Goal: Task Accomplishment & Management: Use online tool/utility

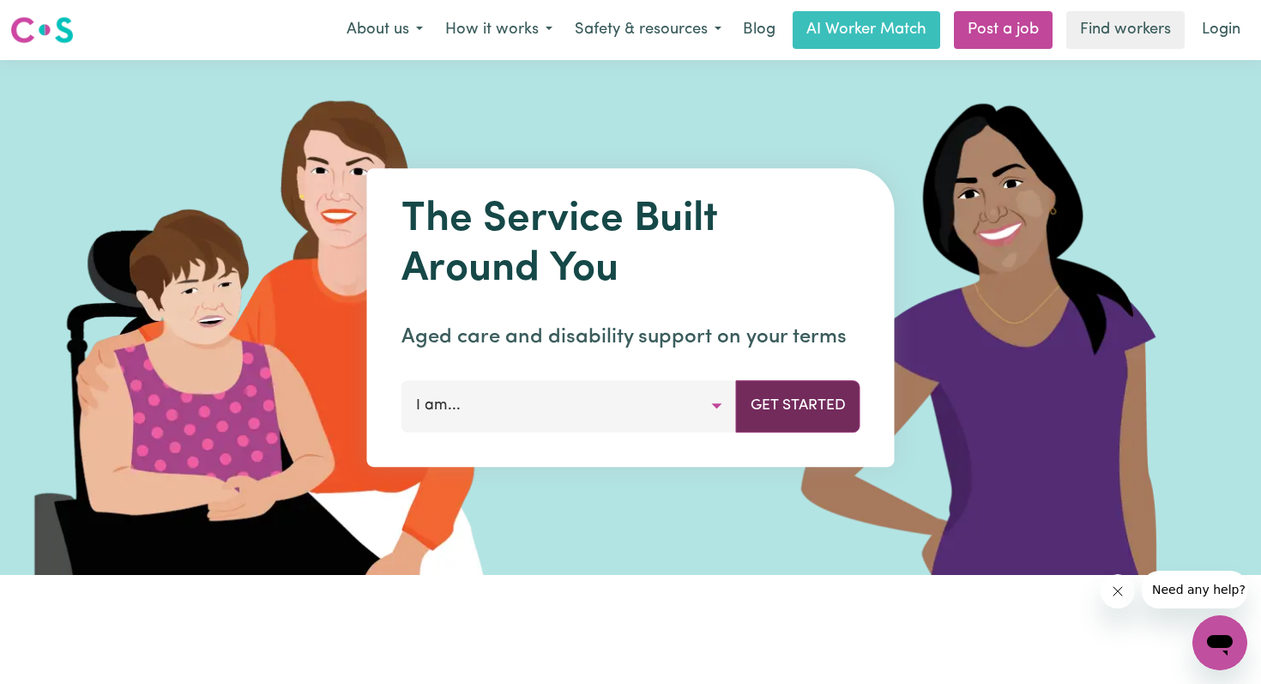
click at [799, 406] on button "Get Started" at bounding box center [798, 405] width 124 height 51
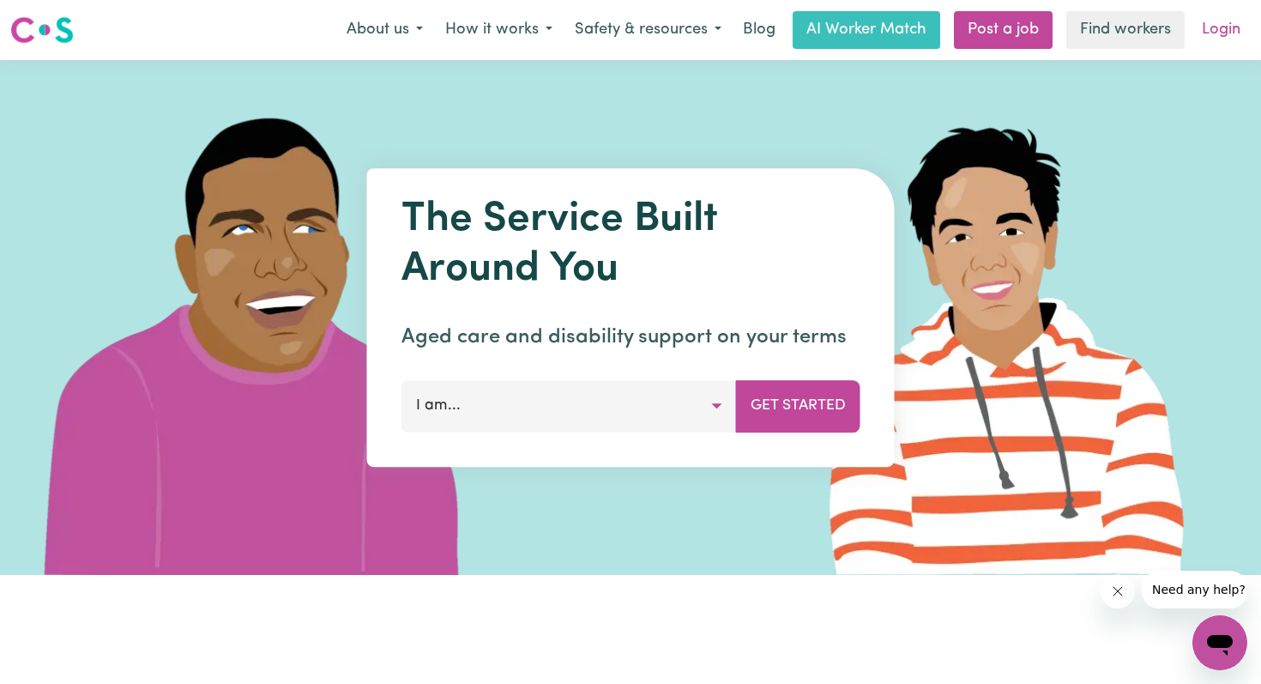
click at [1219, 31] on link "Login" at bounding box center [1221, 30] width 59 height 38
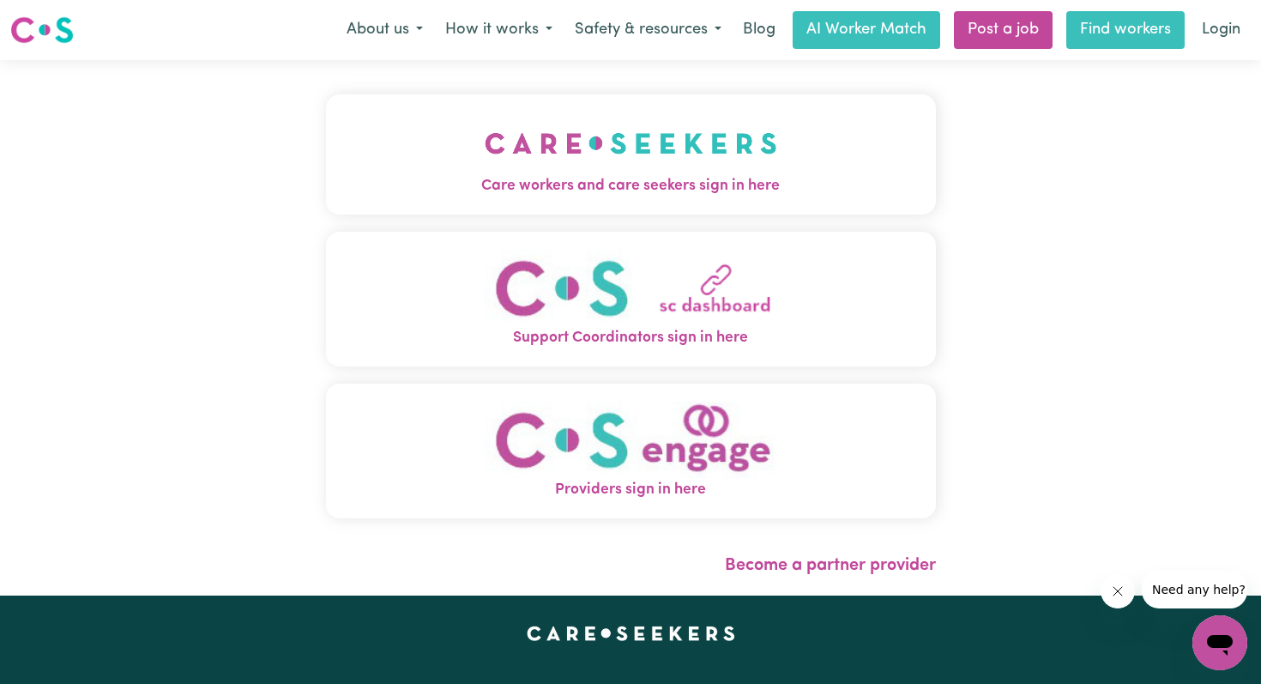
click at [1110, 26] on link "Find workers" at bounding box center [1126, 30] width 118 height 38
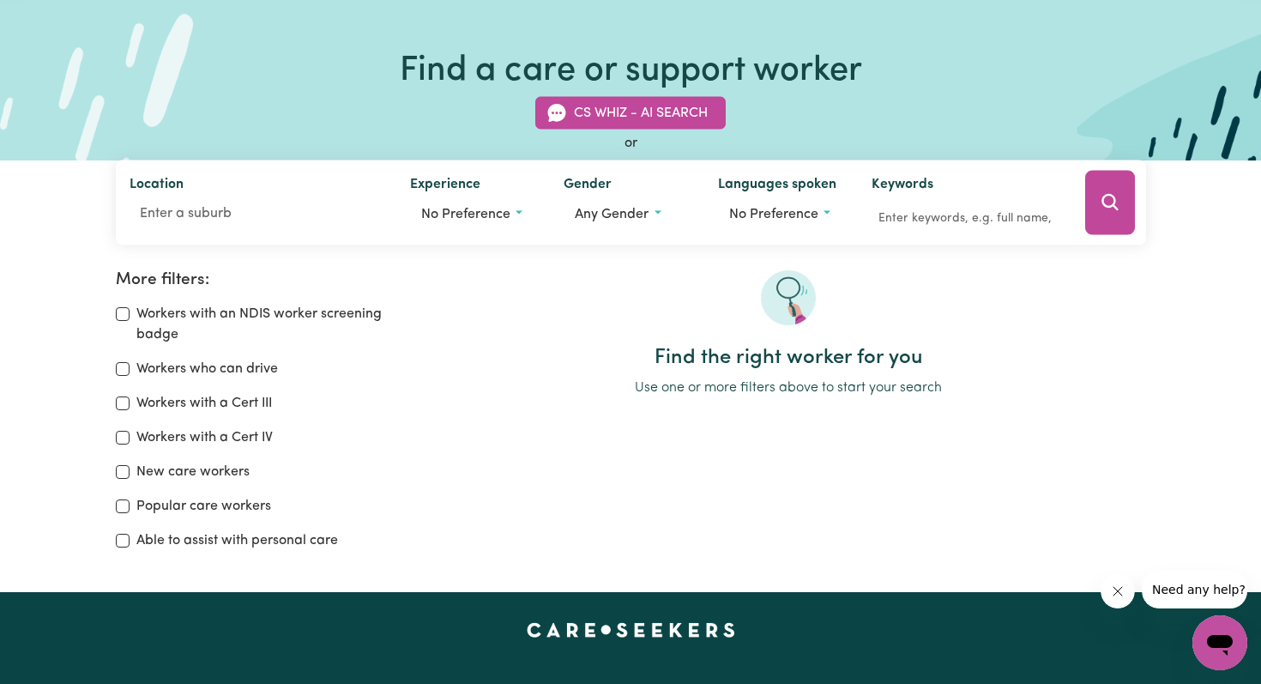
scroll to position [69, 0]
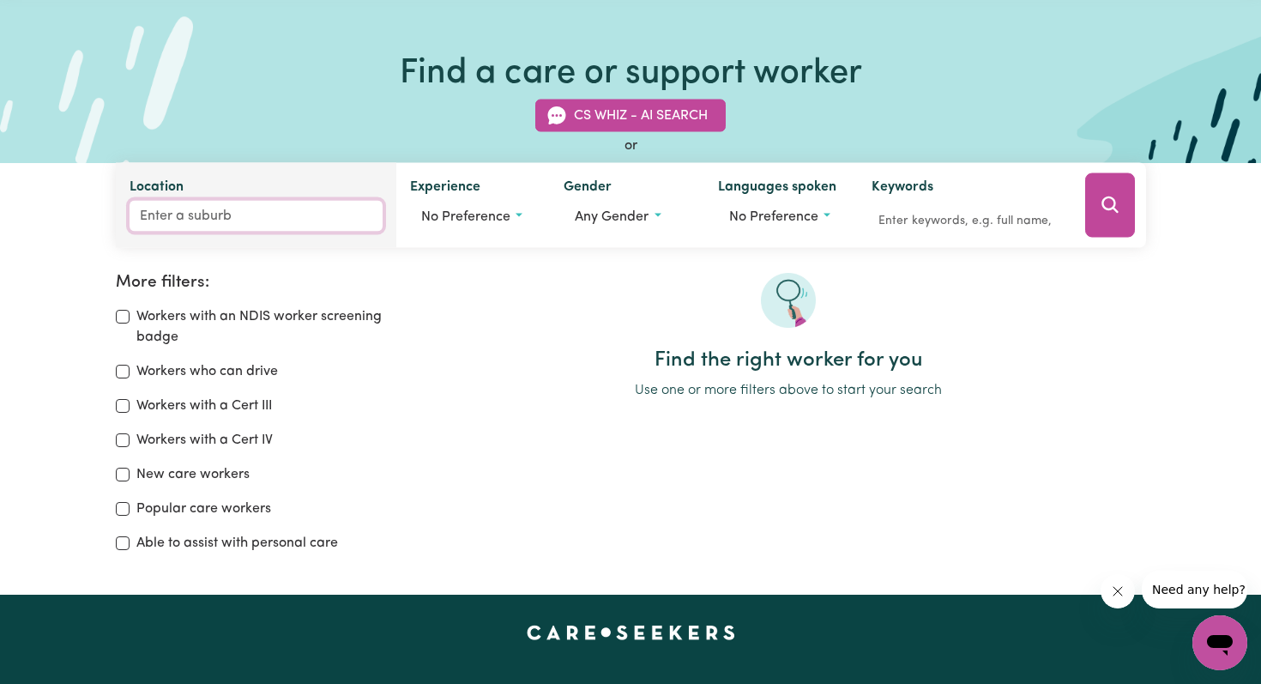
click at [166, 213] on input "Location" at bounding box center [256, 216] width 253 height 31
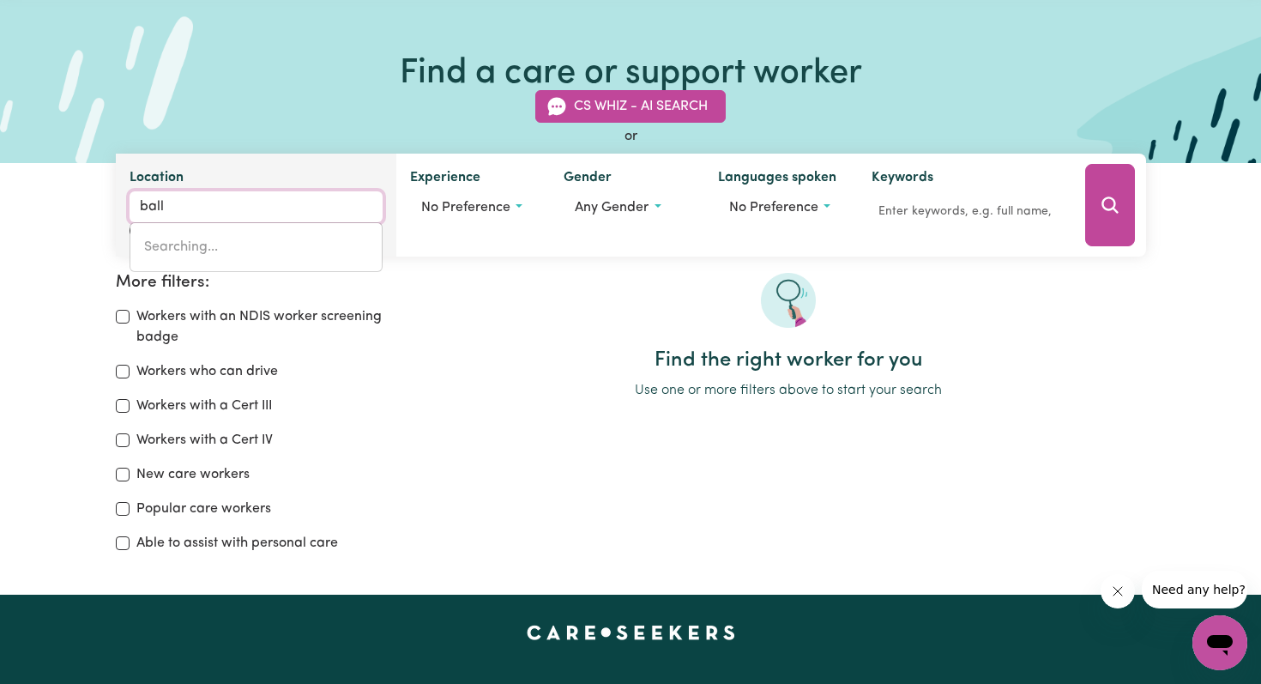
type input "[PERSON_NAME]"
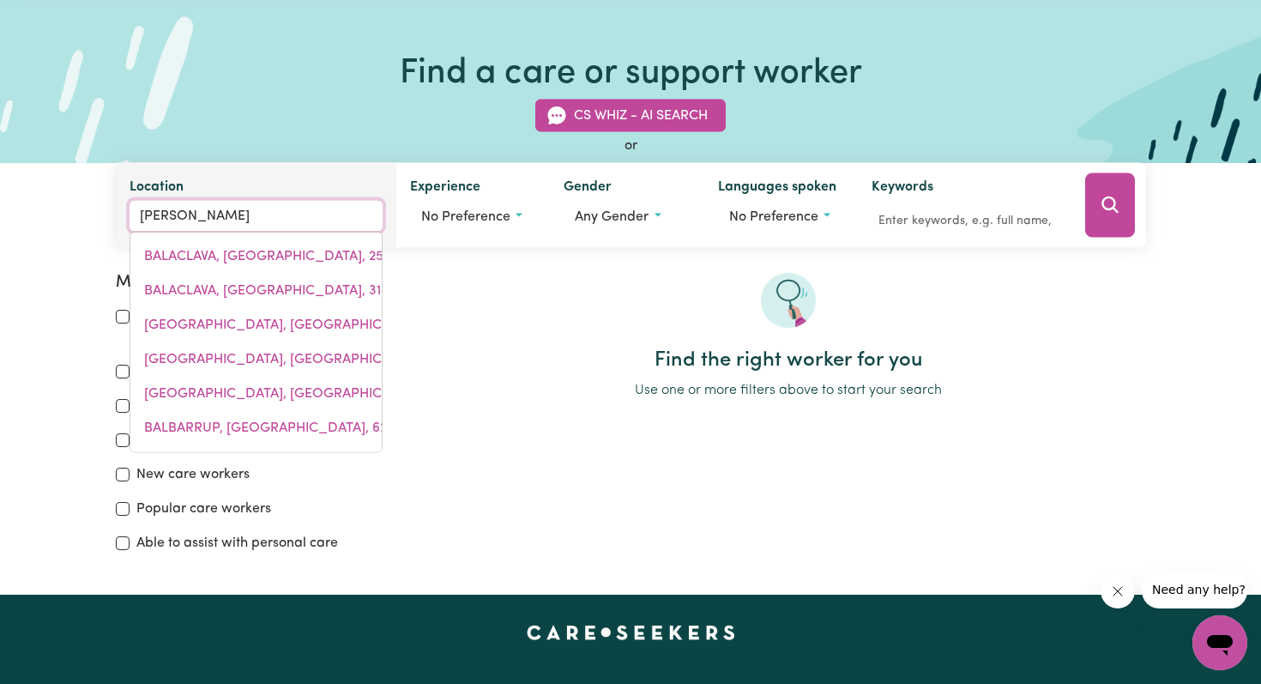
type input "balliANG, Victoria, 3340"
type input "ballin"
type input "ballina"
type input "[GEOGRAPHIC_DATA], [GEOGRAPHIC_DATA], 2478"
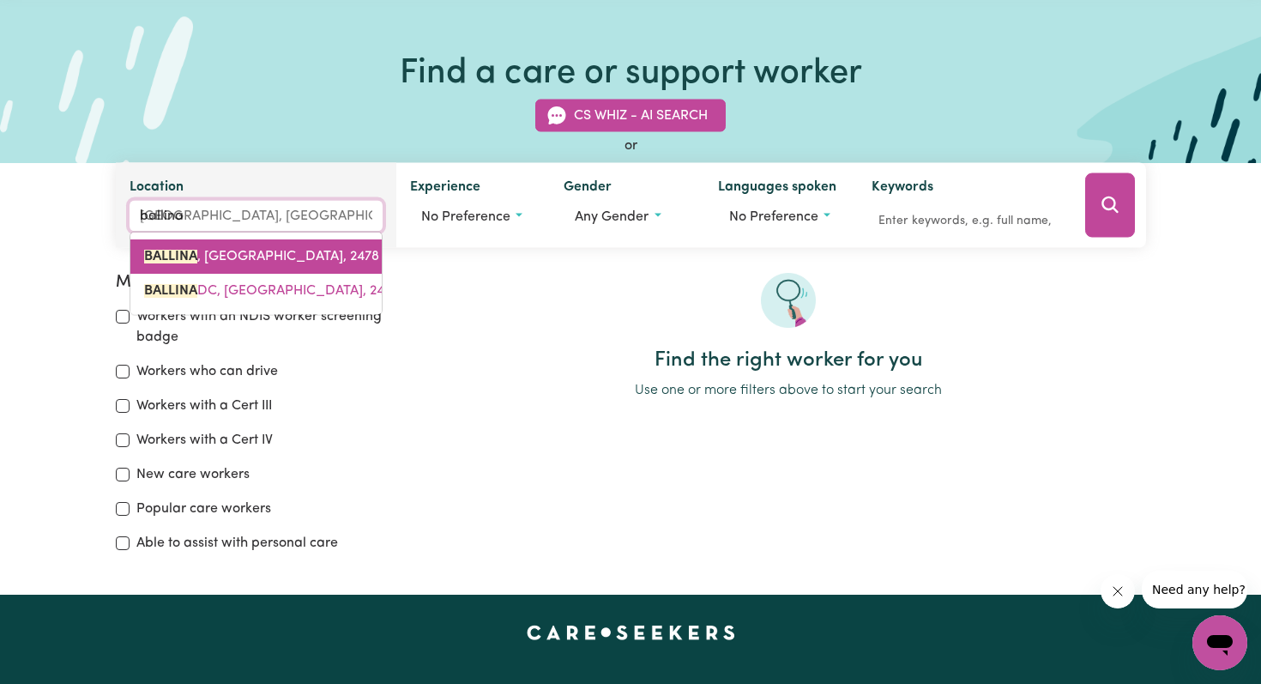
click at [227, 254] on span "[GEOGRAPHIC_DATA] , [GEOGRAPHIC_DATA], 2478" at bounding box center [261, 257] width 235 height 14
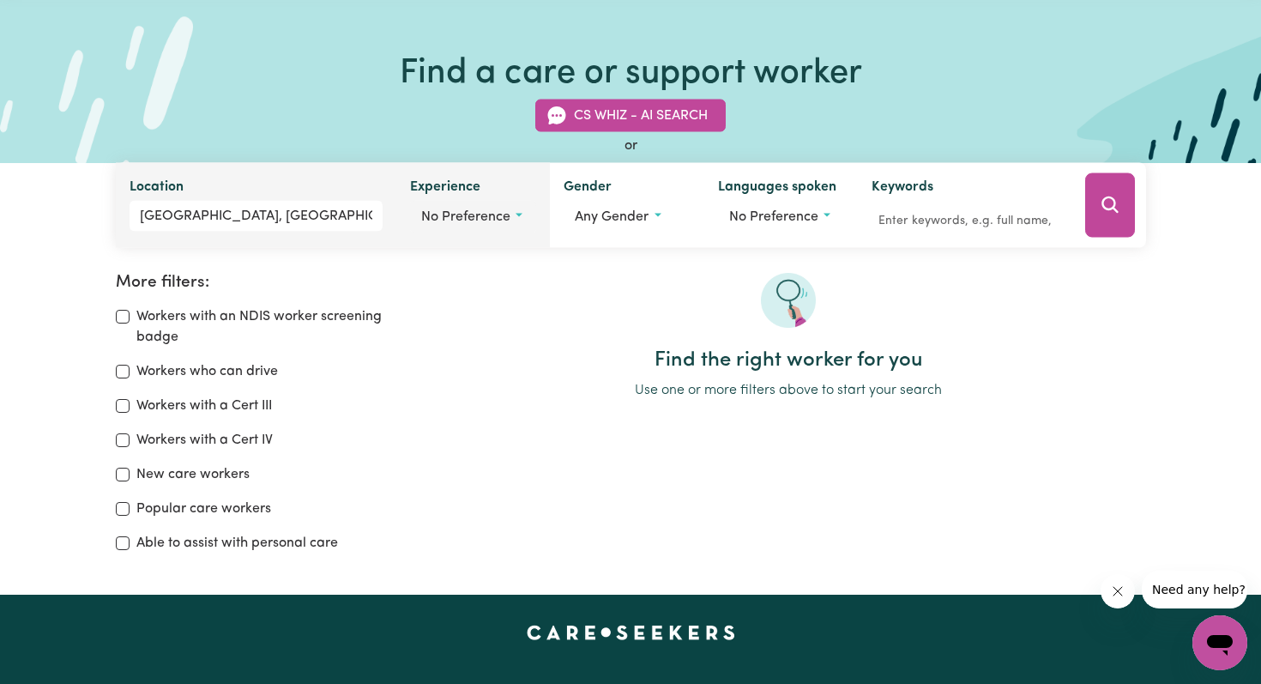
click at [520, 216] on button "No preference" at bounding box center [473, 217] width 127 height 33
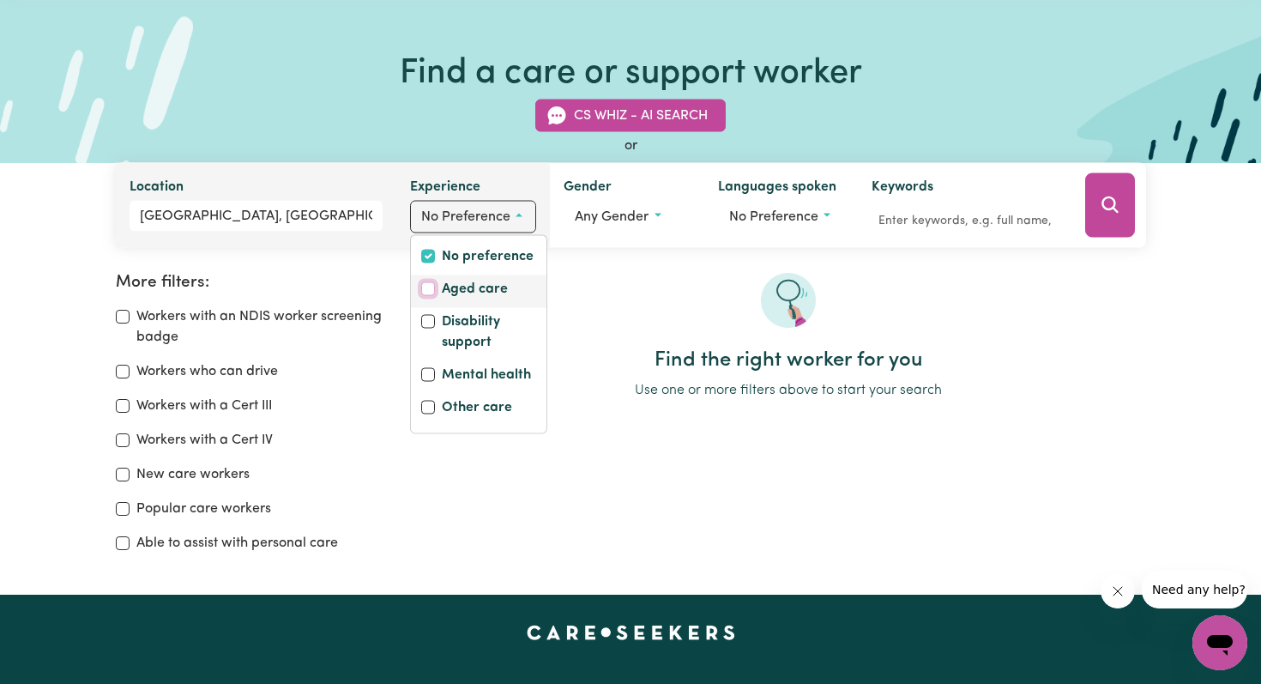
click at [422, 287] on input "Aged care" at bounding box center [428, 289] width 14 height 14
checkbox input "true"
checkbox input "false"
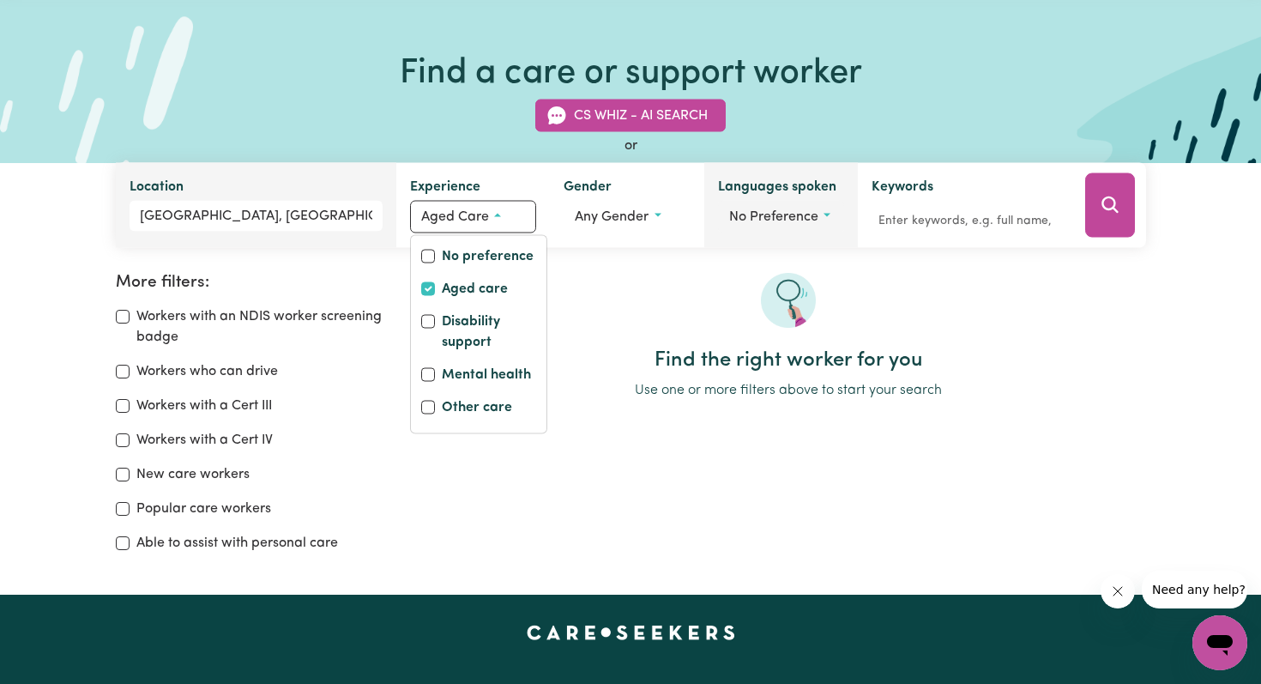
click at [828, 219] on button "No preference" at bounding box center [781, 217] width 127 height 33
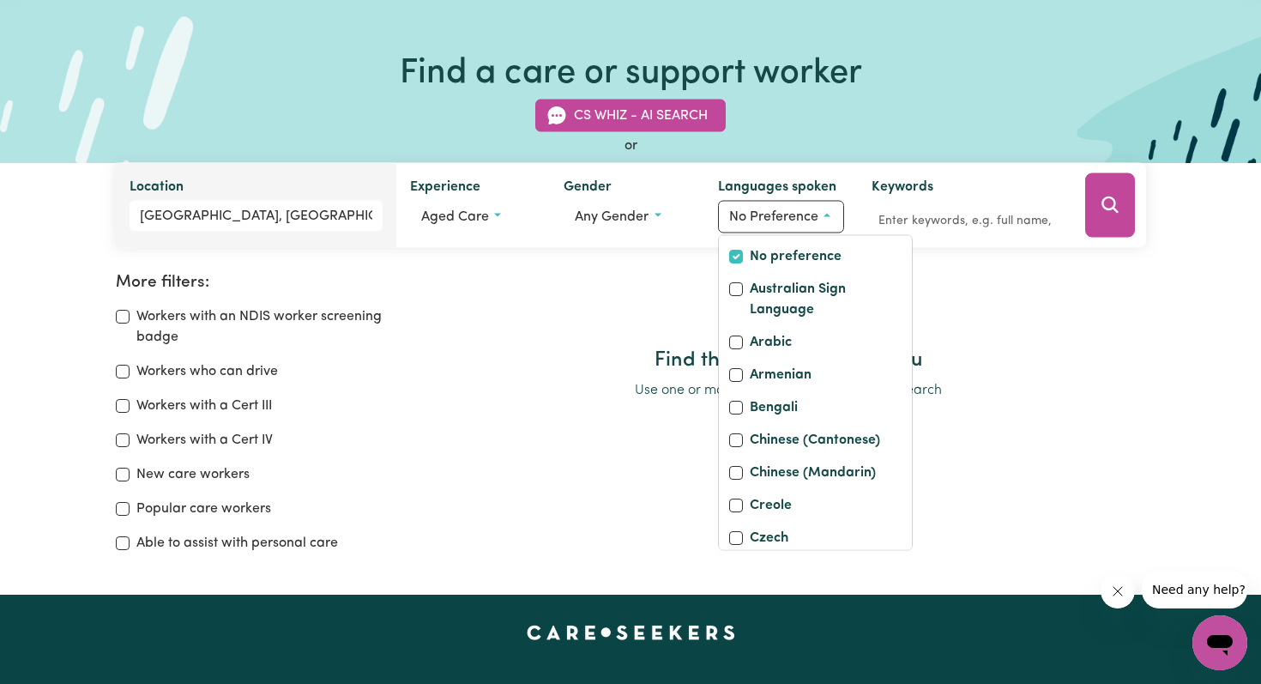
click at [631, 291] on div at bounding box center [789, 311] width 716 height 76
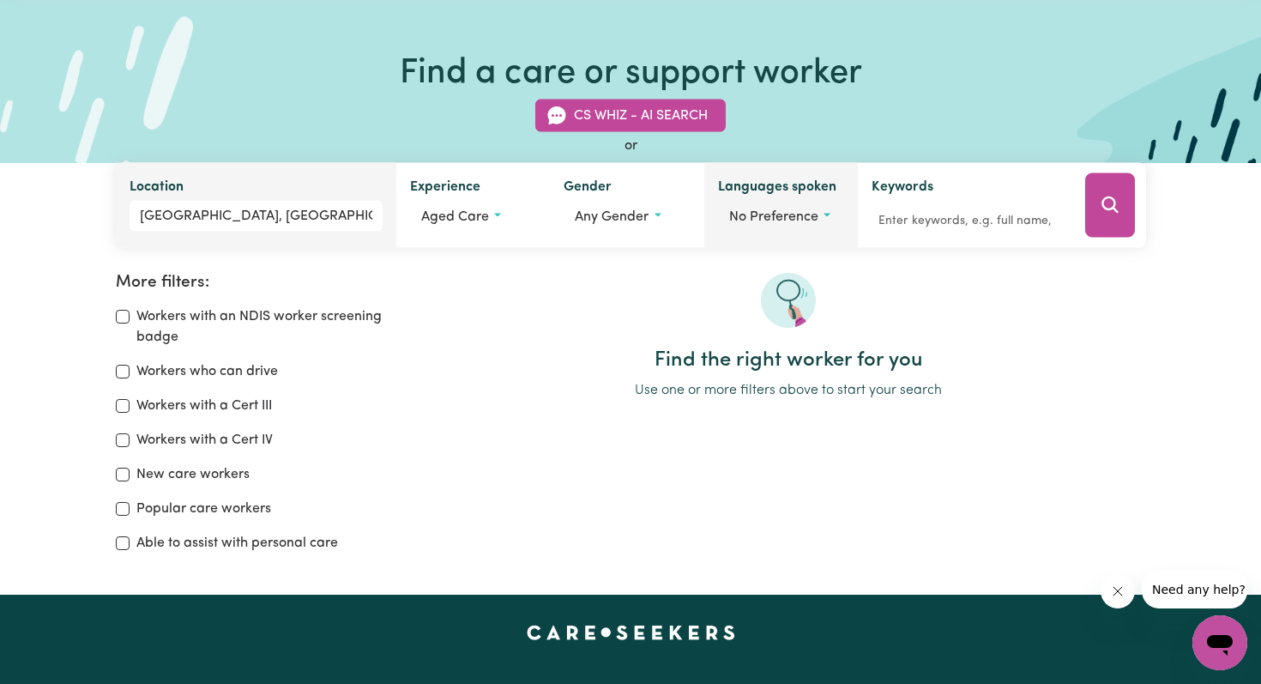
click at [832, 215] on button "No preference" at bounding box center [781, 217] width 127 height 33
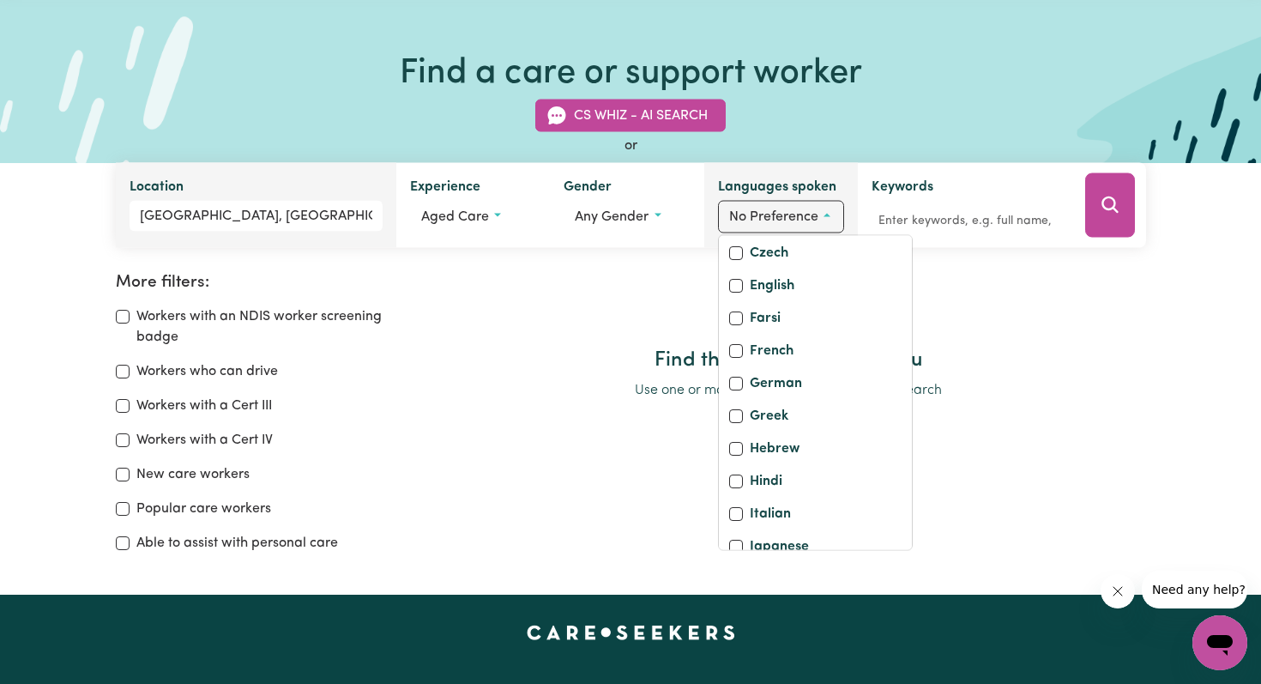
scroll to position [280, 0]
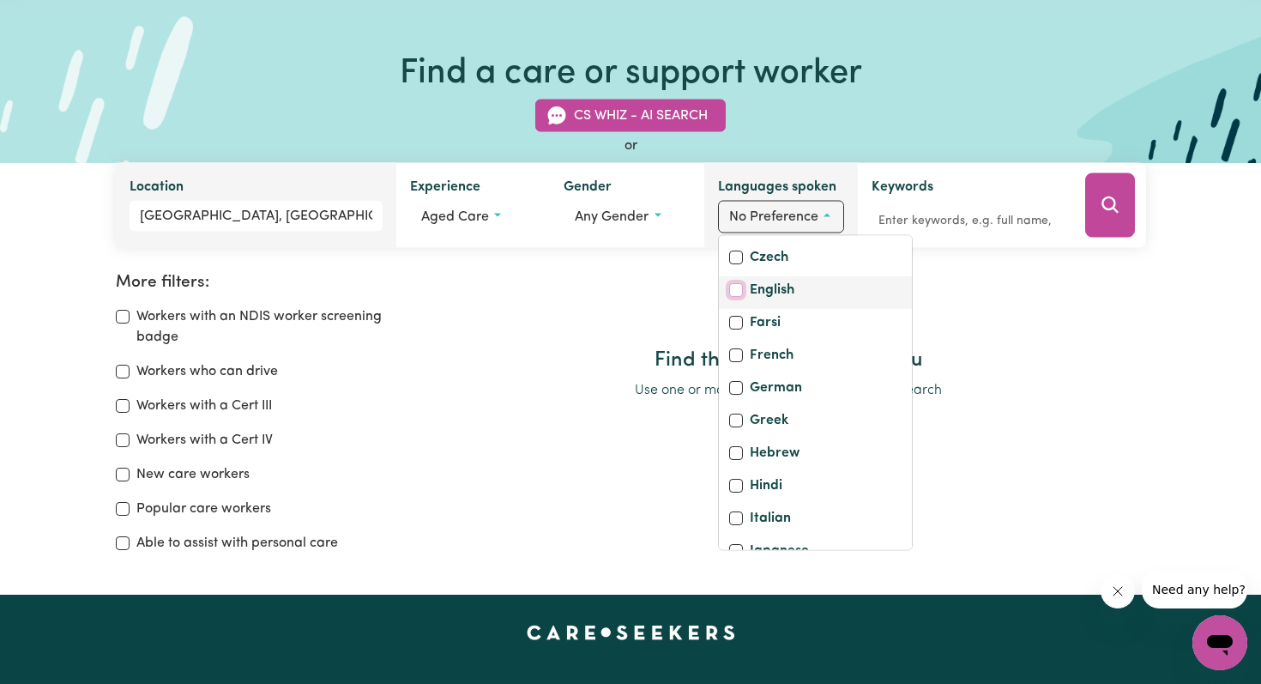
click at [735, 298] on input "English" at bounding box center [736, 291] width 14 height 14
checkbox input "true"
checkbox input "false"
click at [988, 306] on div at bounding box center [789, 311] width 716 height 76
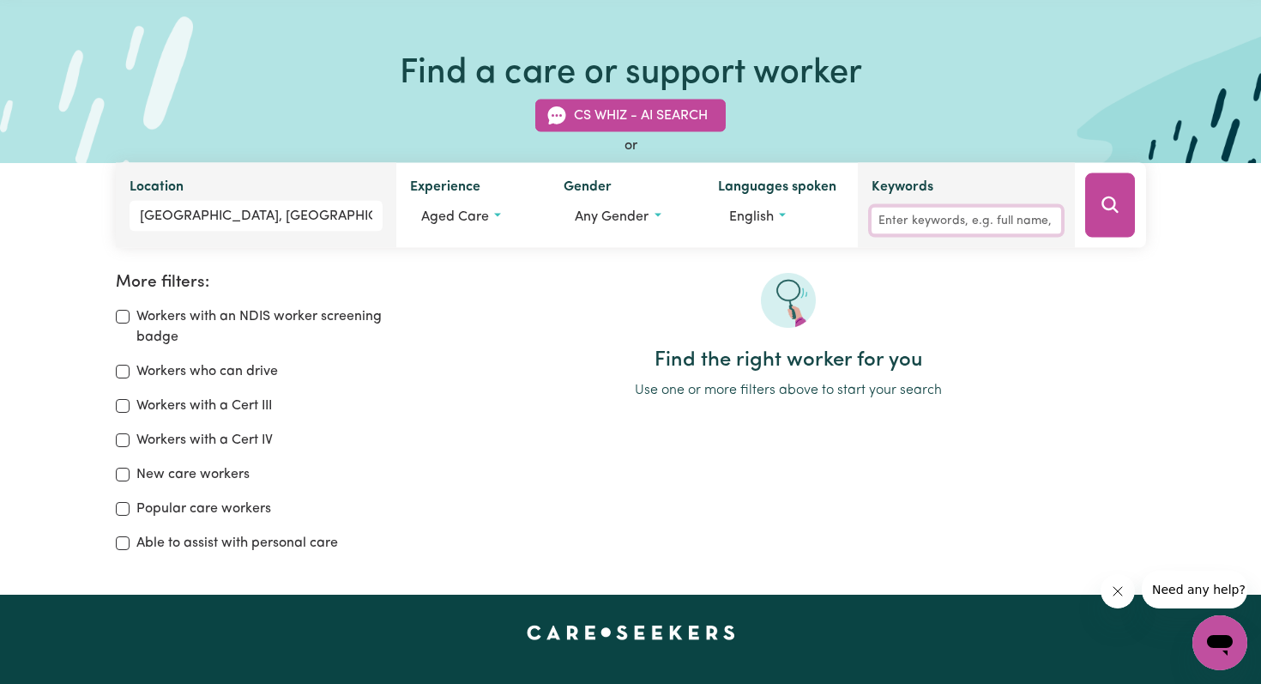
click at [906, 223] on input "Keywords" at bounding box center [967, 221] width 190 height 27
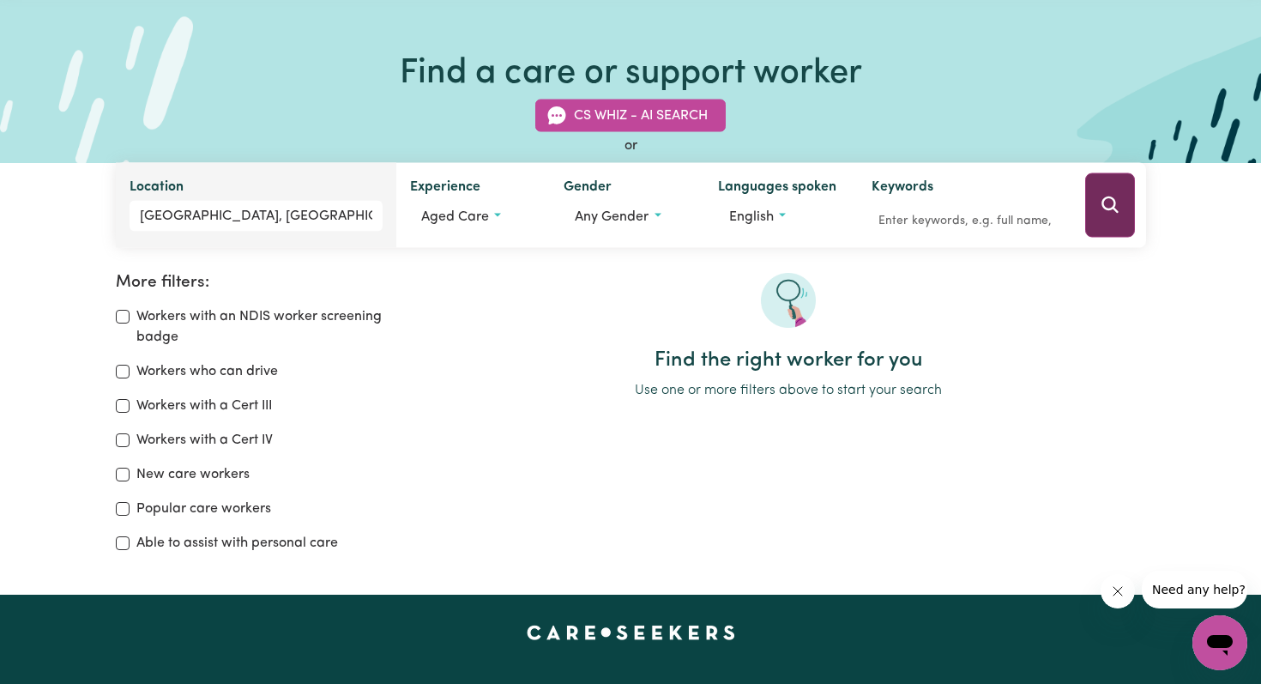
click at [1116, 201] on icon "Search" at bounding box center [1110, 205] width 21 height 21
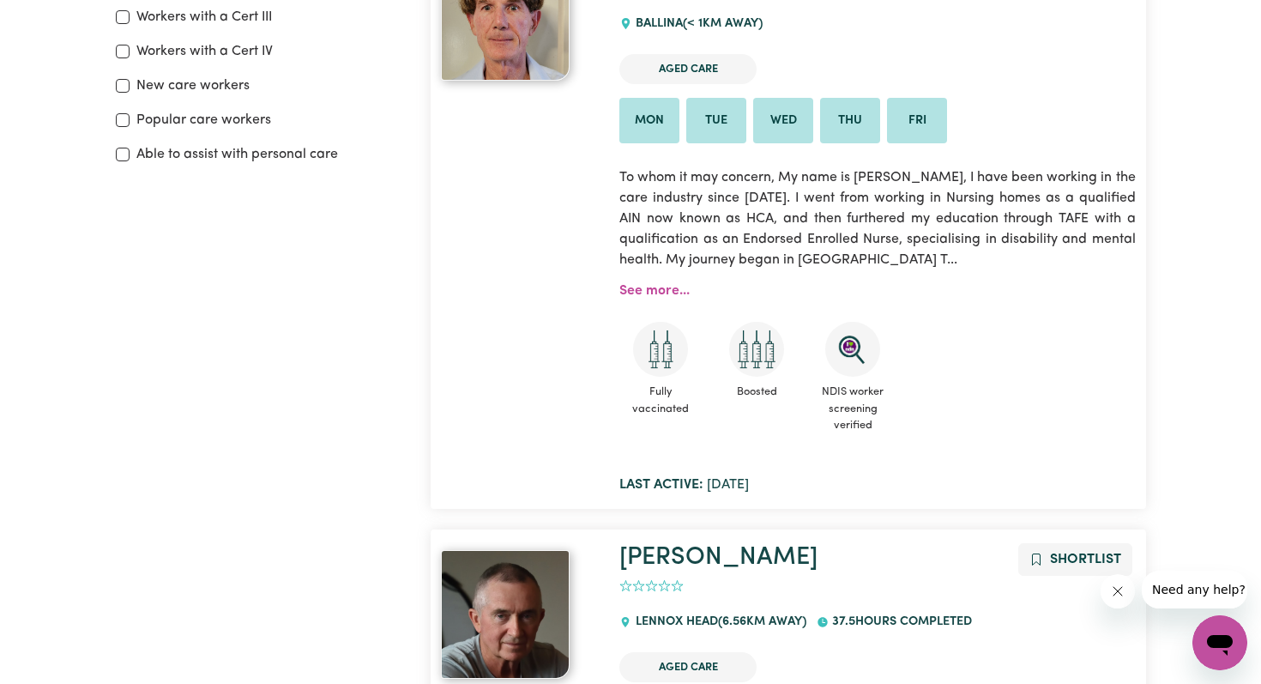
scroll to position [462, 0]
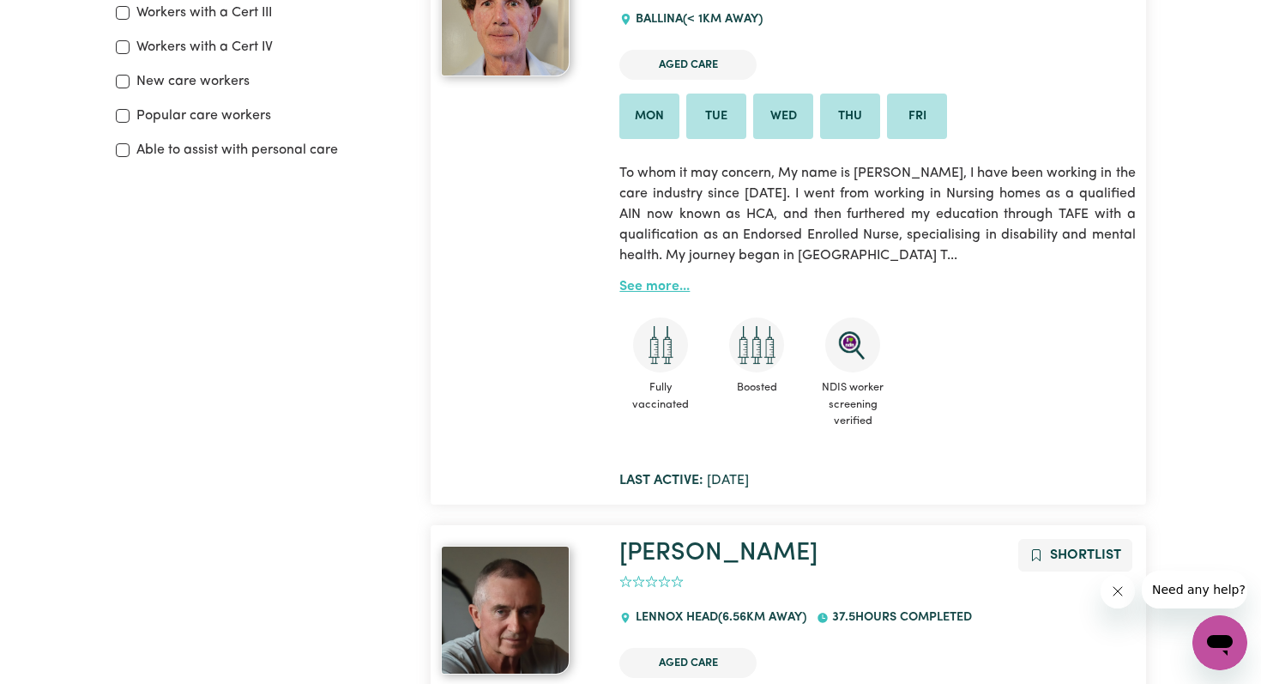
click at [647, 292] on link "See more..." at bounding box center [655, 287] width 70 height 14
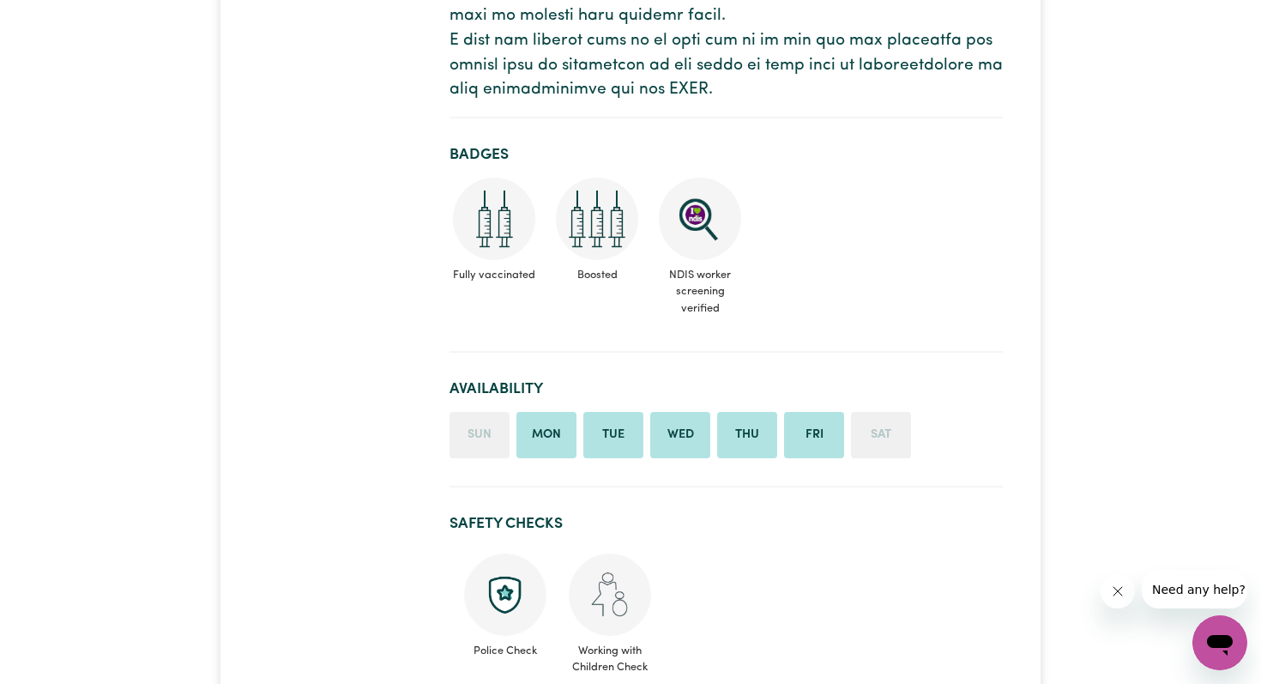
scroll to position [971, 0]
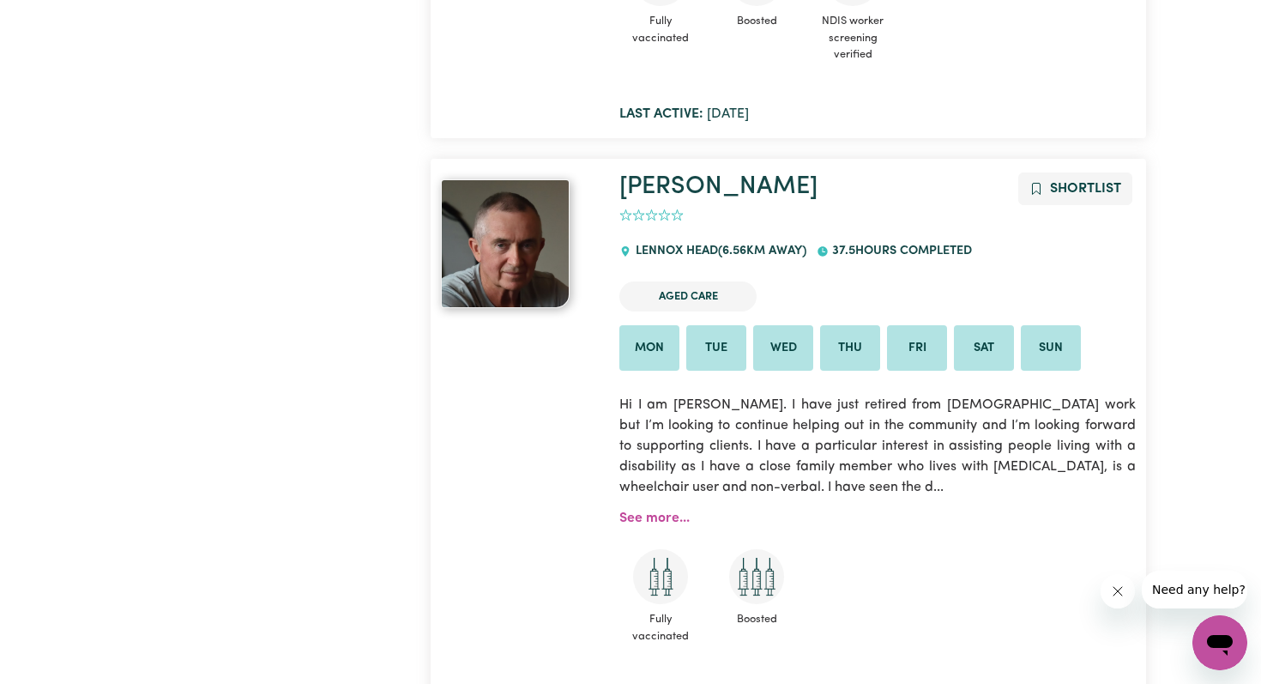
scroll to position [831, 0]
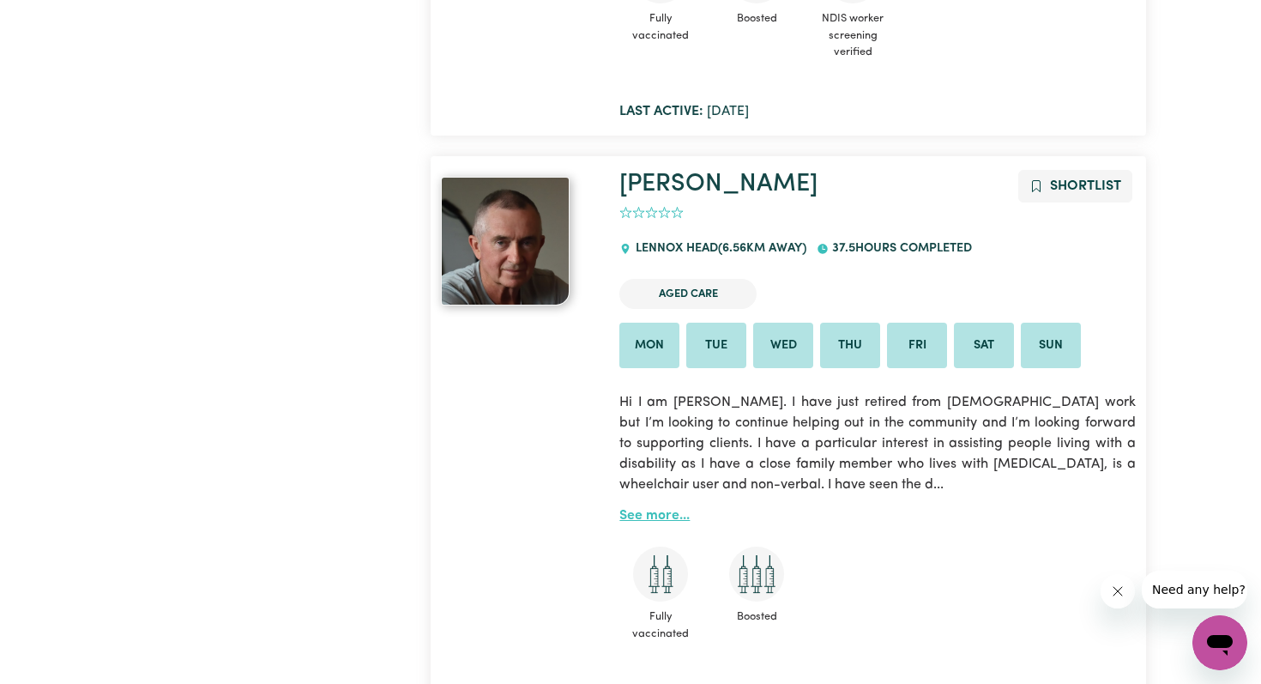
click at [649, 519] on link "See more..." at bounding box center [655, 516] width 70 height 14
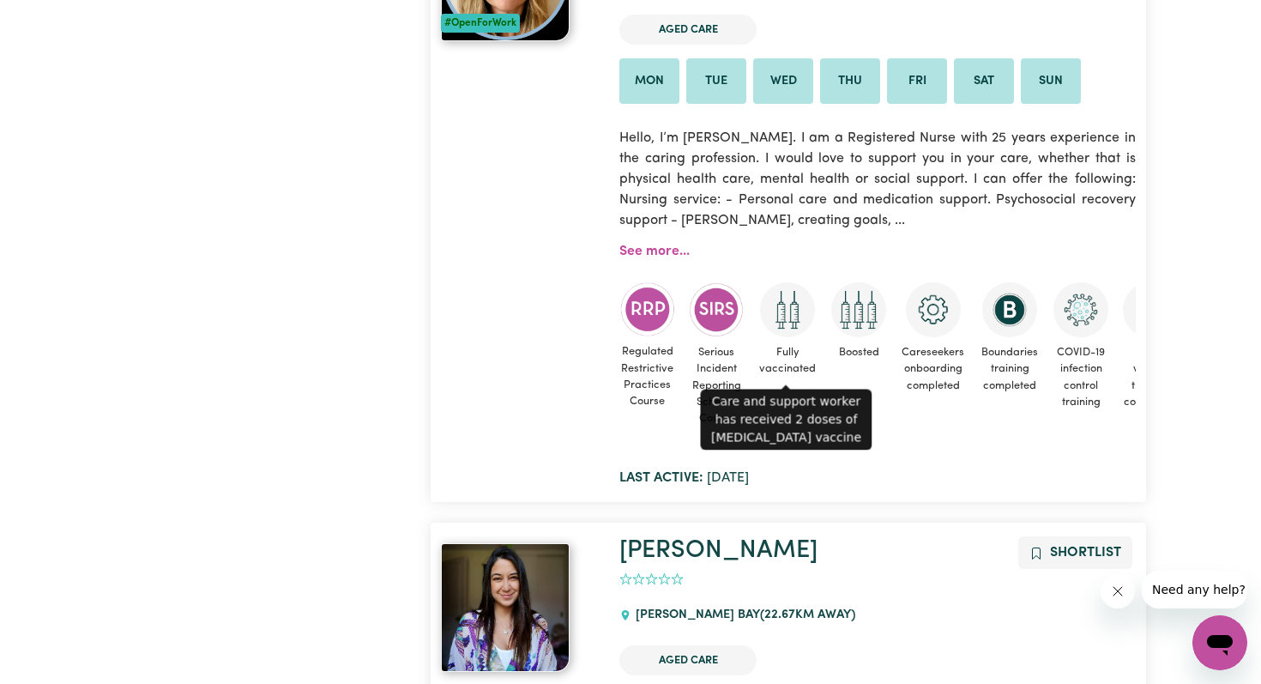
scroll to position [1691, 0]
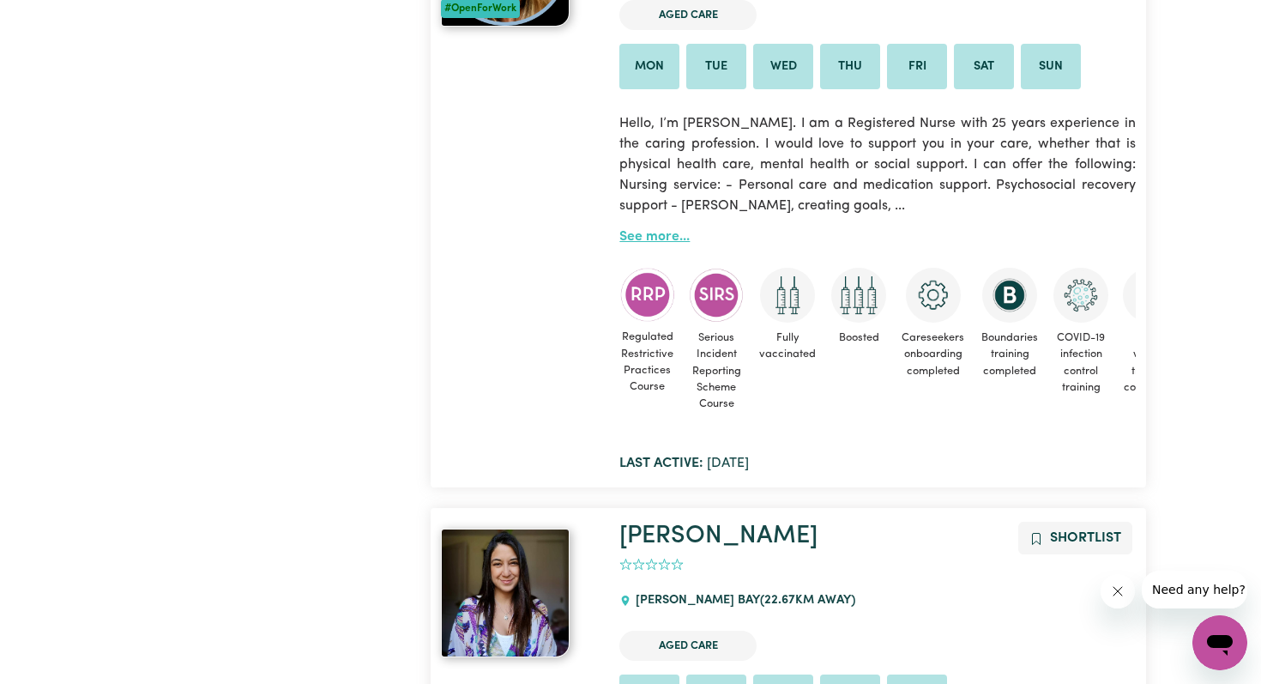
click at [650, 239] on link "See more..." at bounding box center [655, 237] width 70 height 14
